Goal: Check status: Check status

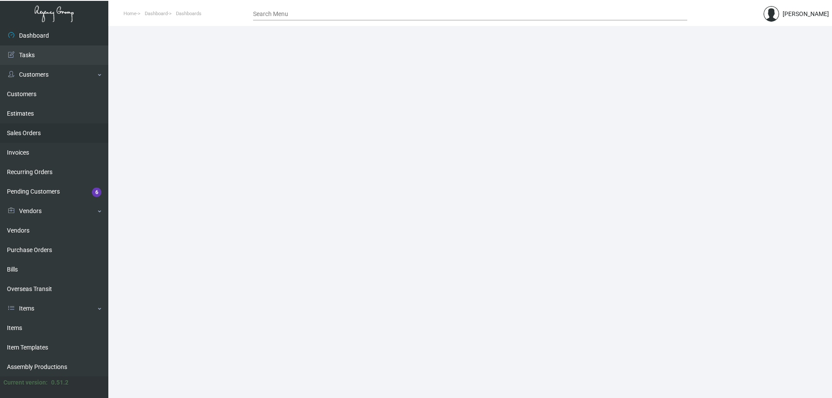
click at [22, 133] on link "Sales Orders" at bounding box center [54, 132] width 108 height 19
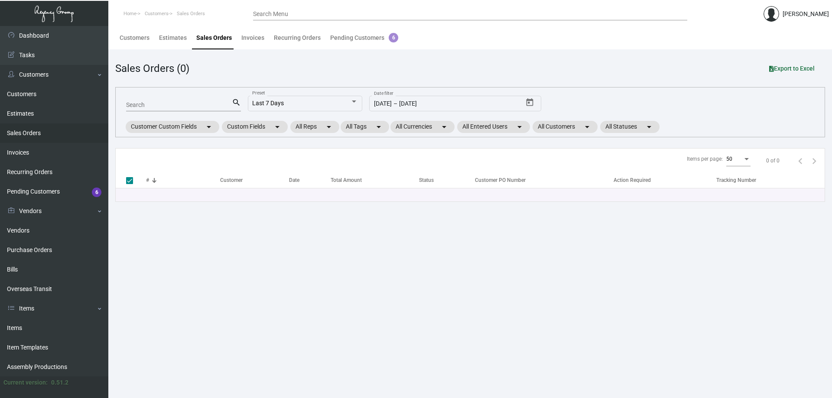
click at [190, 102] on input "Search" at bounding box center [179, 105] width 106 height 7
type input "[PERSON_NAME] REDMONBD"
type input "[PERSON_NAME] [PERSON_NAME]"
checkbox input "false"
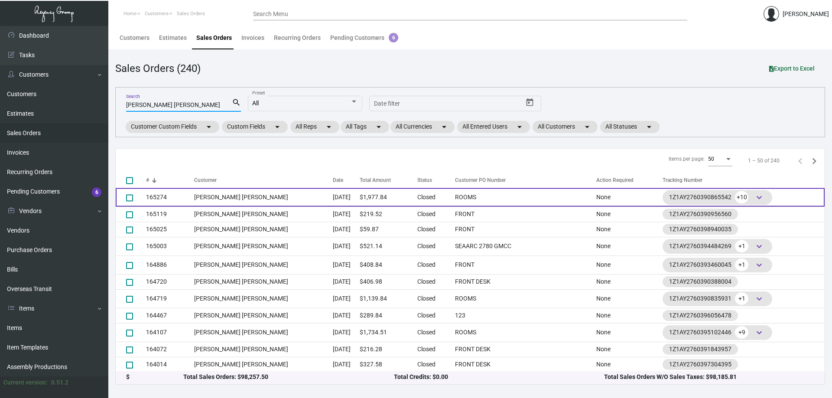
type input "[PERSON_NAME] [PERSON_NAME]"
click at [235, 196] on td "[PERSON_NAME] [PERSON_NAME]" at bounding box center [263, 197] width 139 height 19
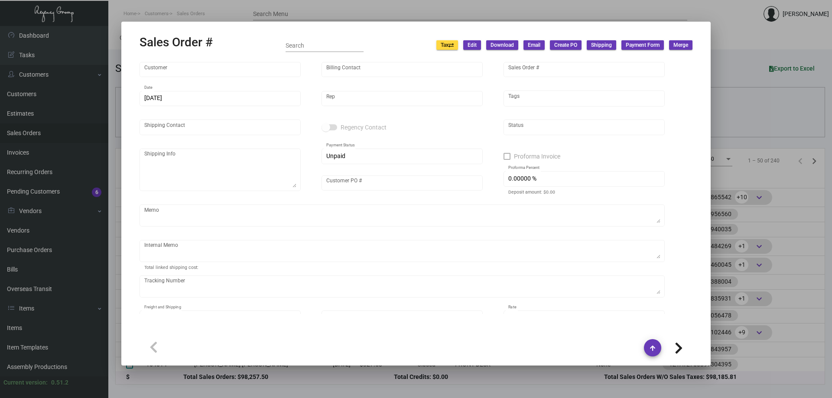
type input "[PERSON_NAME] [PERSON_NAME]"
type input "AP BILLING"
type input "165274"
type input "[DATE]"
type input "[PERSON_NAME]"
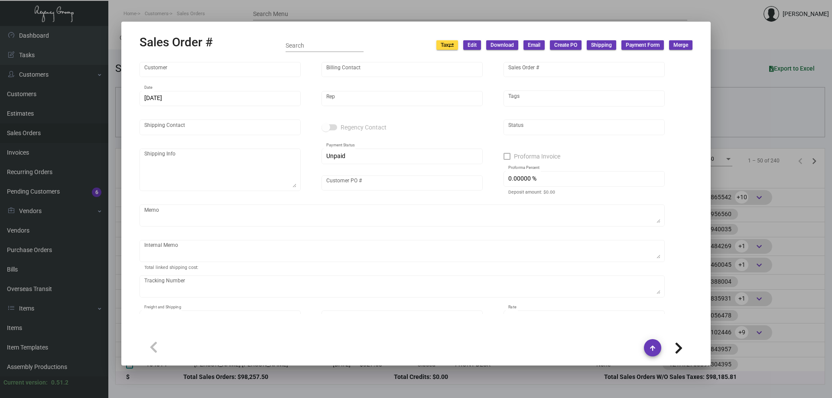
type input "[PERSON_NAME]"
type textarea "[PERSON_NAME] [PERSON_NAME] - [PERSON_NAME] [STREET_ADDRESS]"
type input "ROOMS"
type textarea "205.51"
type input "United States Dollar $"
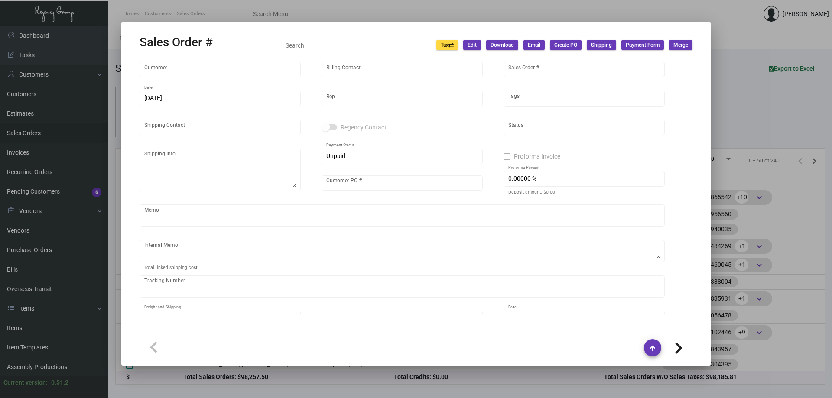
type input "$ 249.84"
